Goal: Task Accomplishment & Management: Use online tool/utility

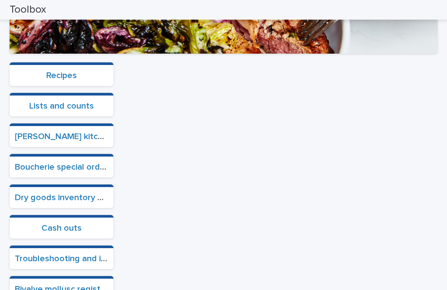
scroll to position [274, 0]
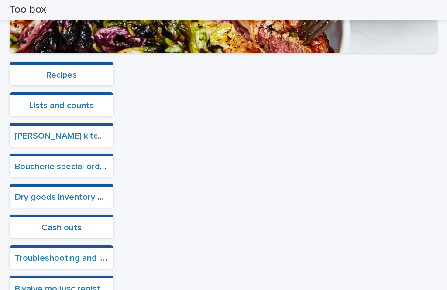
click at [74, 224] on link "Cash outs" at bounding box center [61, 228] width 40 height 9
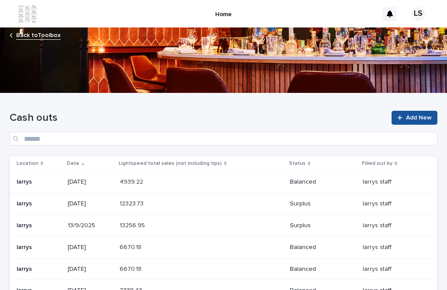
click at [420, 115] on span "Add New" at bounding box center [419, 118] width 26 height 6
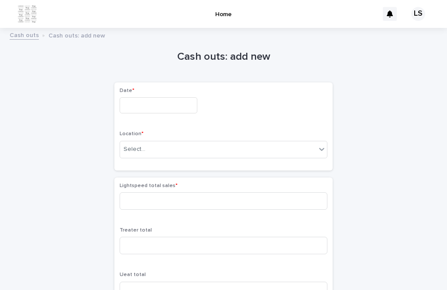
click at [166, 97] on input "text" at bounding box center [159, 105] width 78 height 16
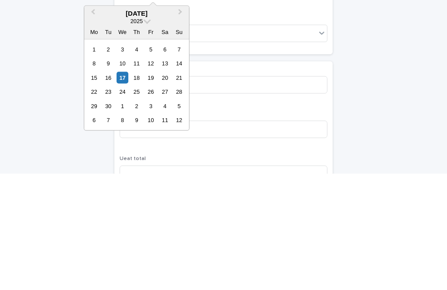
click at [128, 188] on div "17" at bounding box center [123, 194] width 12 height 12
type input "*********"
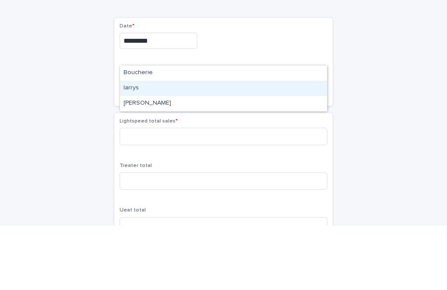
click at [220, 145] on div "larrys" at bounding box center [223, 152] width 207 height 15
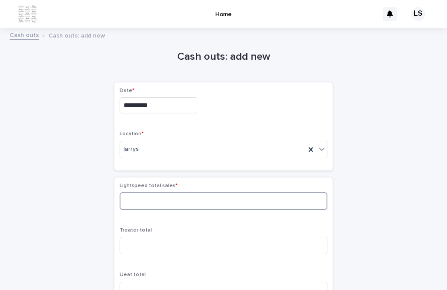
click at [304, 193] on input at bounding box center [224, 201] width 208 height 17
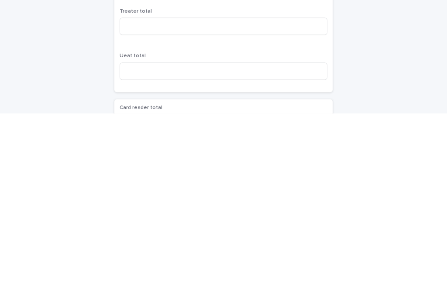
scroll to position [46, 0]
type input "*******"
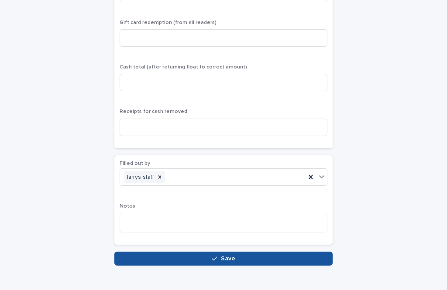
scroll to position [394, 0]
click at [246, 252] on button "Save" at bounding box center [223, 259] width 218 height 14
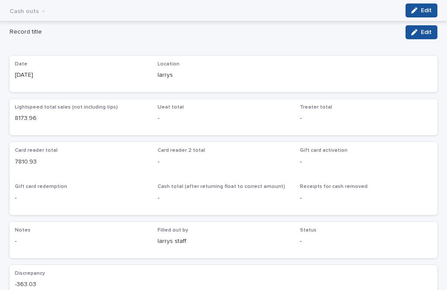
scroll to position [20, 0]
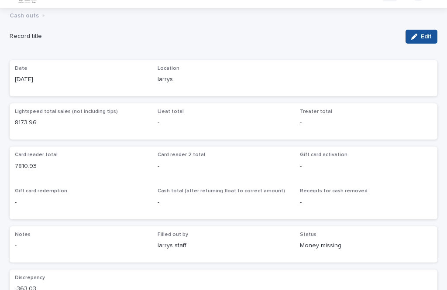
click at [424, 34] on span "Edit" at bounding box center [426, 37] width 11 height 6
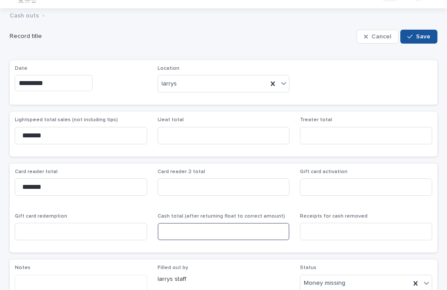
click at [204, 223] on input at bounding box center [224, 231] width 132 height 17
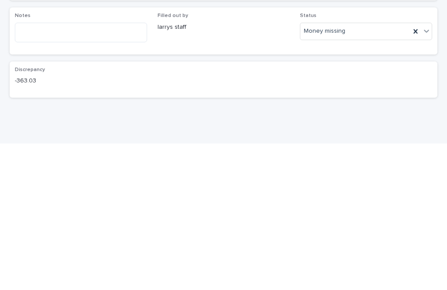
type input "***"
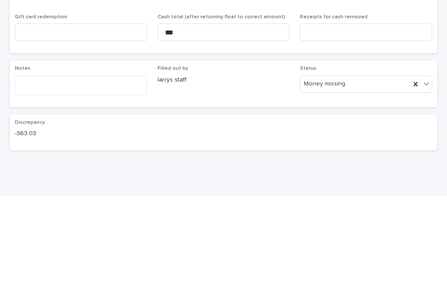
click at [423, 12] on span "Save" at bounding box center [423, 10] width 14 height 6
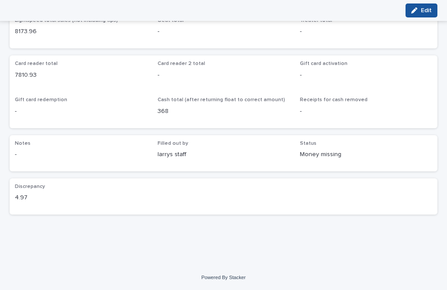
scroll to position [79, 0]
